Goal: Task Accomplishment & Management: Manage account settings

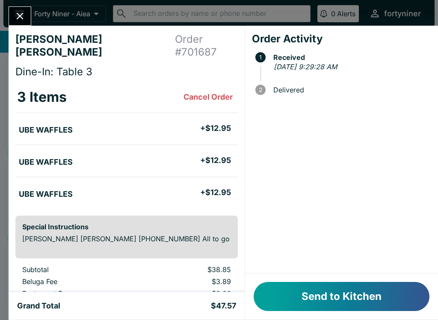
click at [340, 306] on button "Send to Kitchen" at bounding box center [342, 296] width 176 height 29
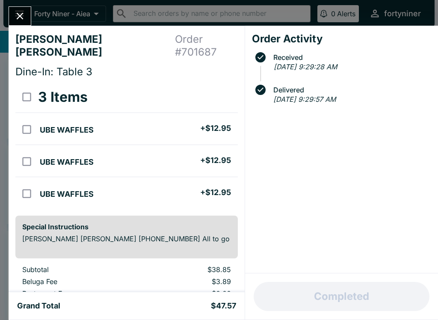
click at [24, 10] on icon "Close" at bounding box center [20, 16] width 12 height 12
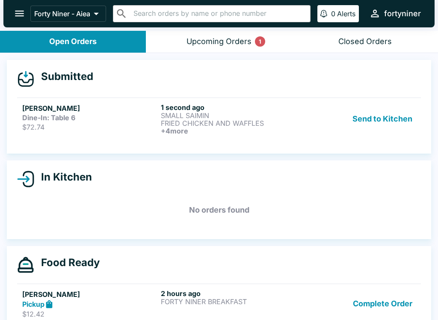
click at [266, 104] on h6 "1 second ago" at bounding box center [228, 107] width 135 height 9
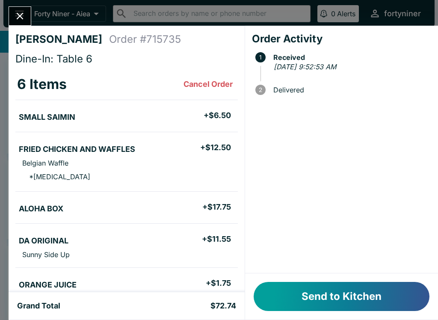
click at [313, 278] on div "Send to Kitchen" at bounding box center [341, 296] width 193 height 46
click at [315, 293] on button "Send to Kitchen" at bounding box center [342, 296] width 176 height 29
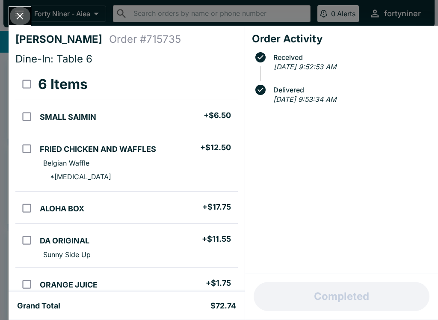
click at [18, 15] on icon "Close" at bounding box center [20, 16] width 12 height 12
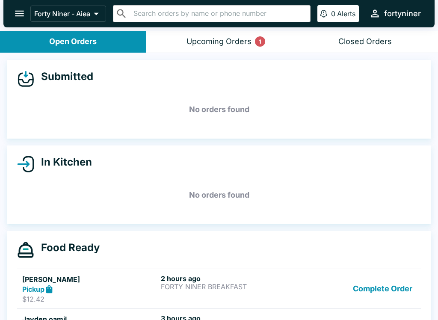
click at [210, 34] on button "Upcoming Orders 1" at bounding box center [219, 42] width 146 height 22
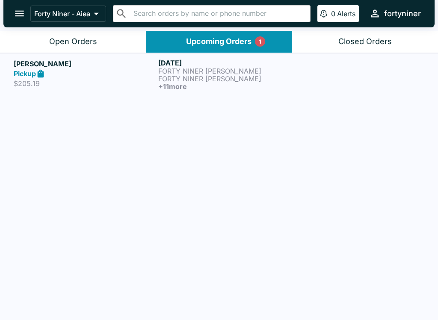
click at [111, 89] on div "[PERSON_NAME] Pickup $205.19" at bounding box center [84, 75] width 141 height 32
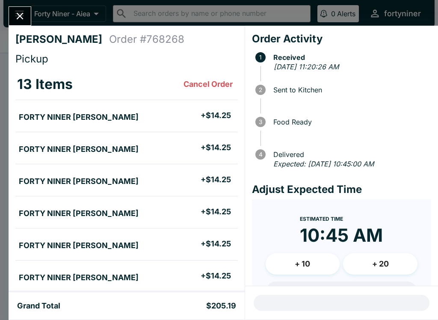
click at [19, 13] on icon "Close" at bounding box center [20, 16] width 12 height 12
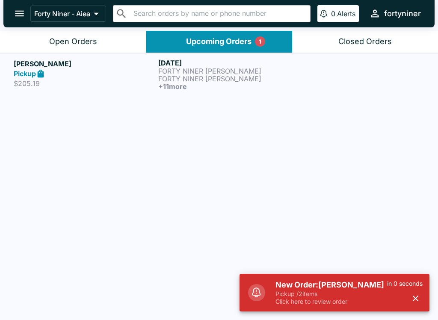
click at [82, 32] on button "Open Orders" at bounding box center [73, 42] width 146 height 22
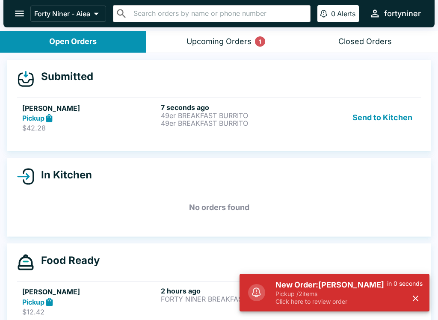
click at [117, 124] on p "$42.28" at bounding box center [89, 128] width 135 height 9
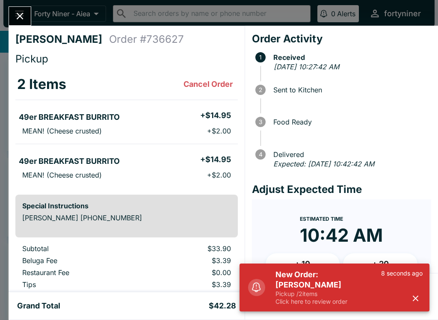
click at [416, 296] on icon "button" at bounding box center [416, 298] width 10 height 10
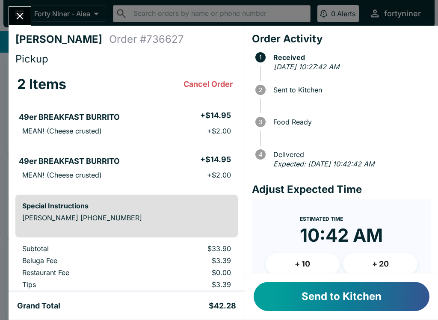
click at [303, 304] on button "Send to Kitchen" at bounding box center [342, 296] width 176 height 29
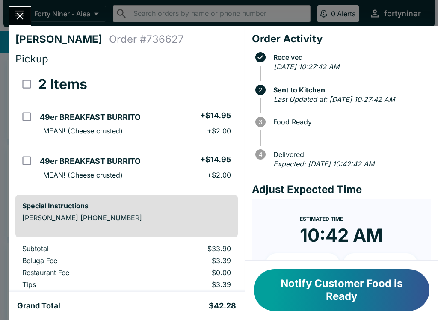
click at [19, 13] on icon "Close" at bounding box center [20, 16] width 12 height 12
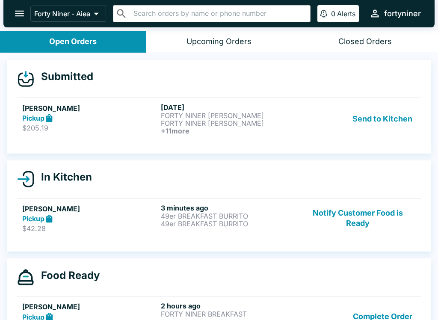
click at [384, 109] on button "Send to Kitchen" at bounding box center [382, 119] width 67 height 32
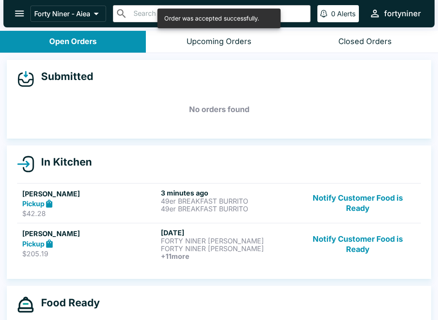
click at [359, 242] on button "Notify Customer Food is Ready" at bounding box center [358, 244] width 116 height 32
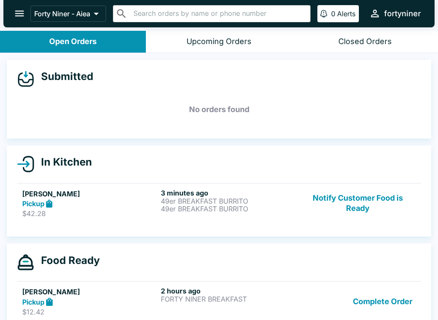
click at [349, 195] on button "Notify Customer Food is Ready" at bounding box center [358, 204] width 116 height 30
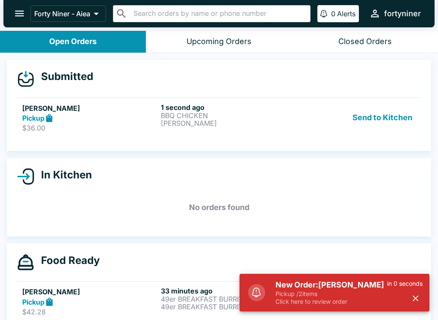
click at [420, 288] on div "in 0 seconds" at bounding box center [405, 293] width 36 height 26
click at [417, 297] on icon "button" at bounding box center [416, 299] width 6 height 6
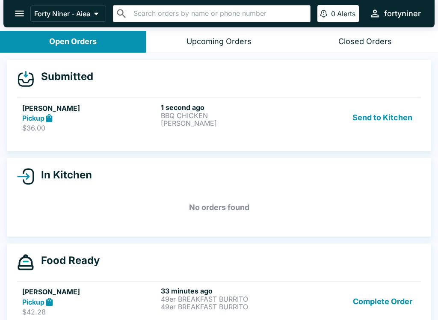
click at [106, 124] on p "$36.00" at bounding box center [89, 128] width 135 height 9
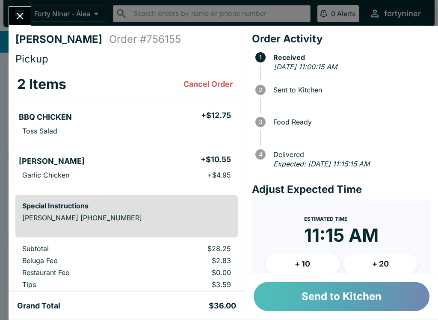
click at [350, 296] on button "Send to Kitchen" at bounding box center [342, 296] width 176 height 29
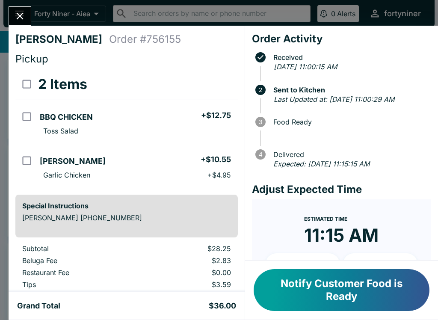
click at [22, 7] on button "Close" at bounding box center [20, 16] width 22 height 18
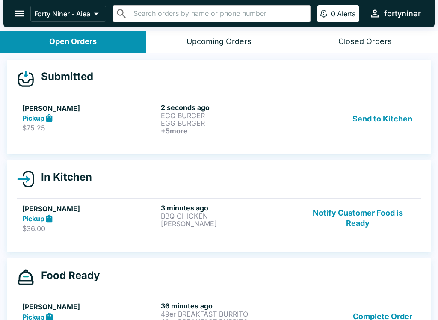
click at [93, 133] on div "[PERSON_NAME] Pickup $75.25" at bounding box center [89, 119] width 135 height 32
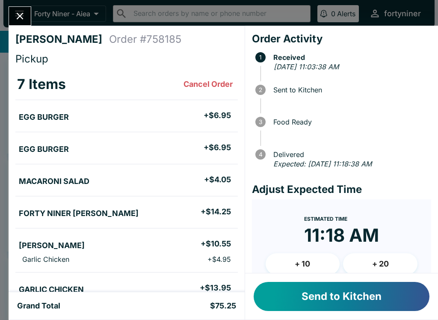
click at [338, 300] on button "Send to Kitchen" at bounding box center [342, 296] width 176 height 29
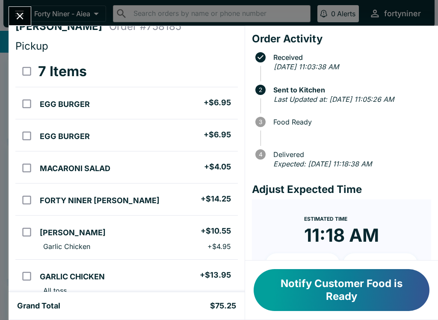
scroll to position [5, 0]
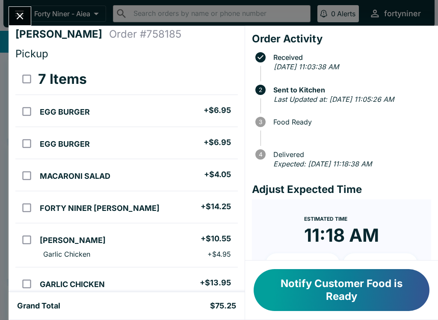
click at [21, 11] on icon "Close" at bounding box center [20, 16] width 12 height 12
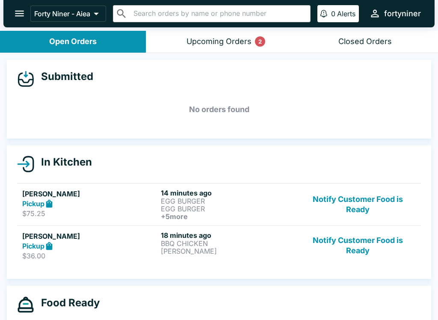
click at [220, 39] on div "Upcoming Orders 2" at bounding box center [219, 42] width 65 height 10
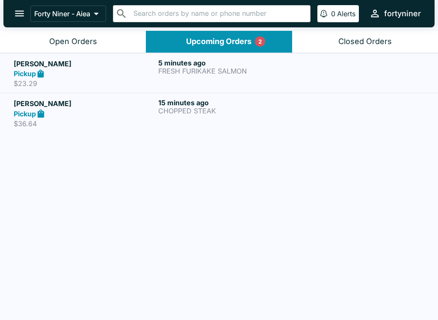
click at [296, 77] on div "5 minutes ago FRESH FURIKAKE SALMON" at bounding box center [228, 74] width 141 height 30
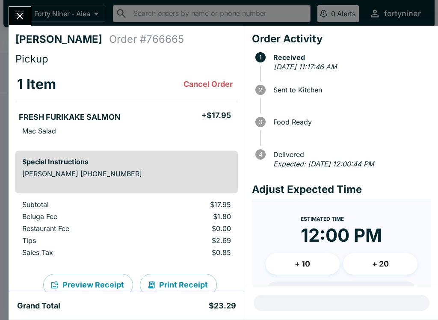
click at [19, 15] on icon "Close" at bounding box center [20, 16] width 12 height 12
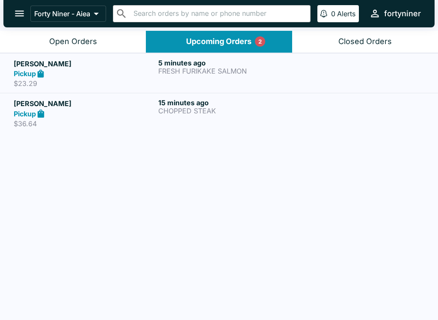
click at [267, 119] on div "15 minutes ago CHOPPED STEAK" at bounding box center [228, 113] width 141 height 30
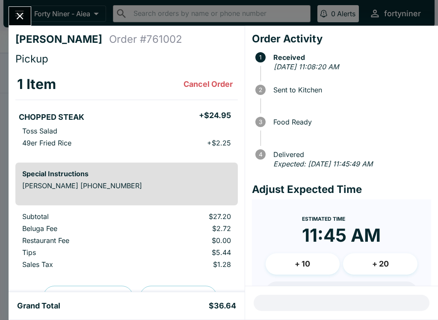
click at [16, 12] on icon "Close" at bounding box center [20, 16] width 12 height 12
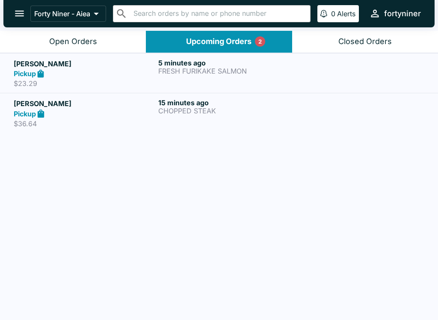
click at [78, 46] on div "Open Orders" at bounding box center [73, 42] width 48 height 10
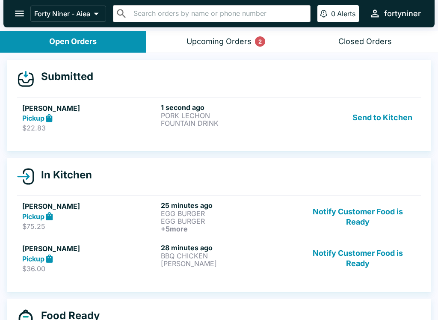
click at [250, 116] on p "PORK LECHON" at bounding box center [228, 116] width 135 height 8
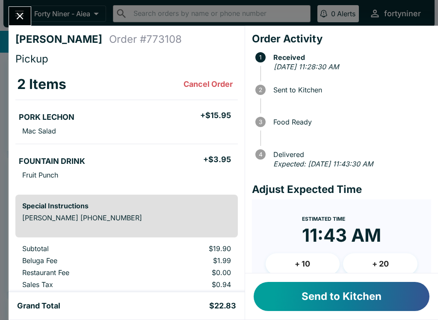
click at [339, 293] on button "Send to Kitchen" at bounding box center [342, 296] width 176 height 29
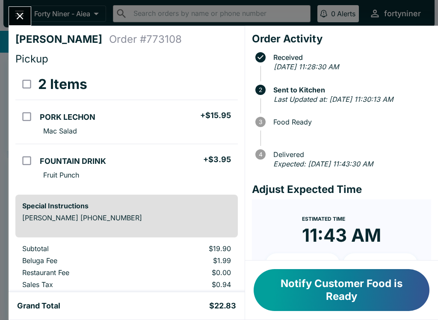
click at [15, 3] on div "[PERSON_NAME] Order # 773108 Pickup 2 Items PORK LECHON + $15.95 Mac Salad FOUN…" at bounding box center [219, 160] width 438 height 320
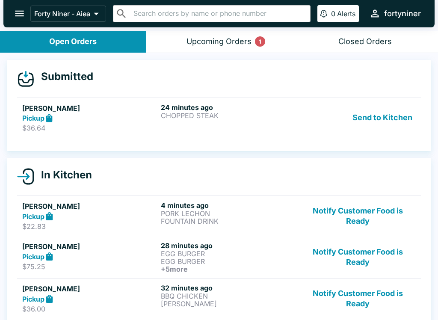
click at [316, 115] on div "Send to Kitchen" at bounding box center [358, 118] width 116 height 30
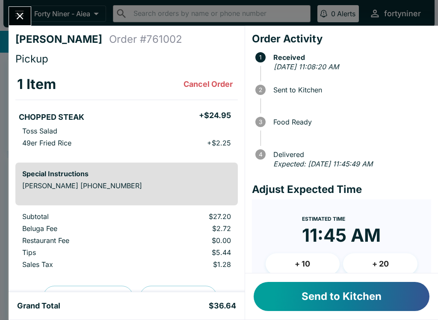
click at [289, 283] on button "Send to Kitchen" at bounding box center [342, 296] width 176 height 29
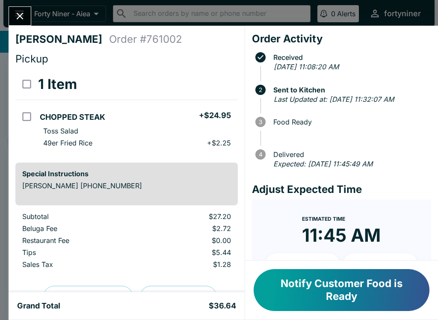
click at [24, 14] on icon "Close" at bounding box center [20, 16] width 12 height 12
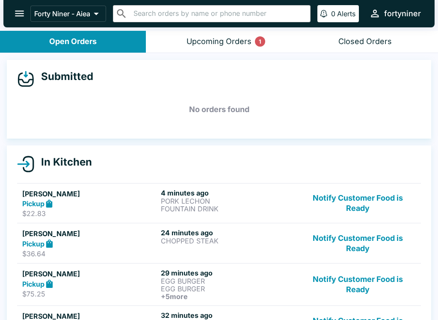
click at [229, 39] on div "Upcoming Orders 1" at bounding box center [219, 42] width 65 height 10
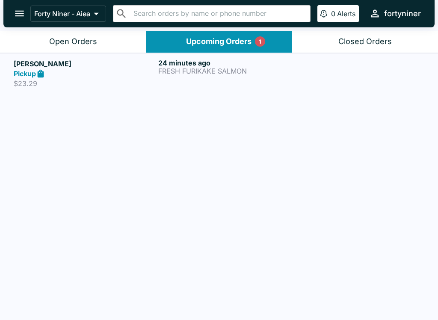
click at [130, 73] on div "Pickup" at bounding box center [84, 74] width 141 height 10
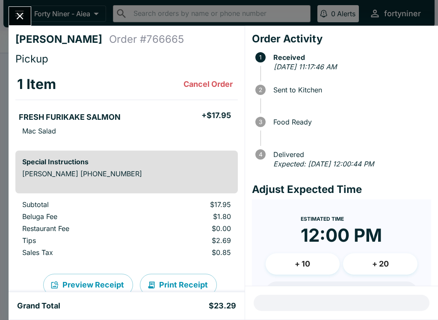
click at [19, 12] on icon "Close" at bounding box center [20, 16] width 12 height 12
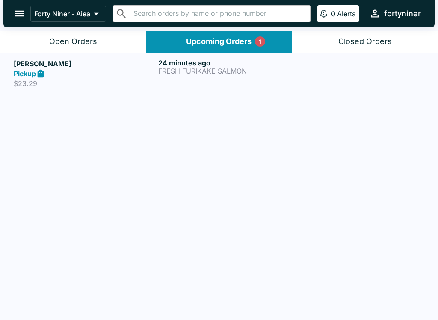
click at [89, 37] on div "Open Orders" at bounding box center [73, 42] width 48 height 10
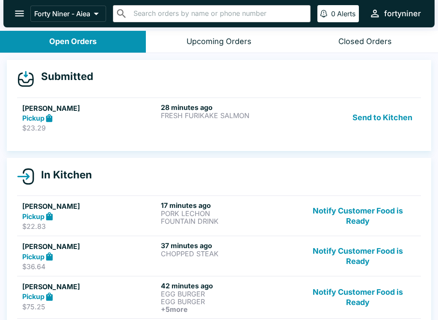
click at [378, 116] on button "Send to Kitchen" at bounding box center [382, 118] width 67 height 30
